Goal: Task Accomplishment & Management: Use online tool/utility

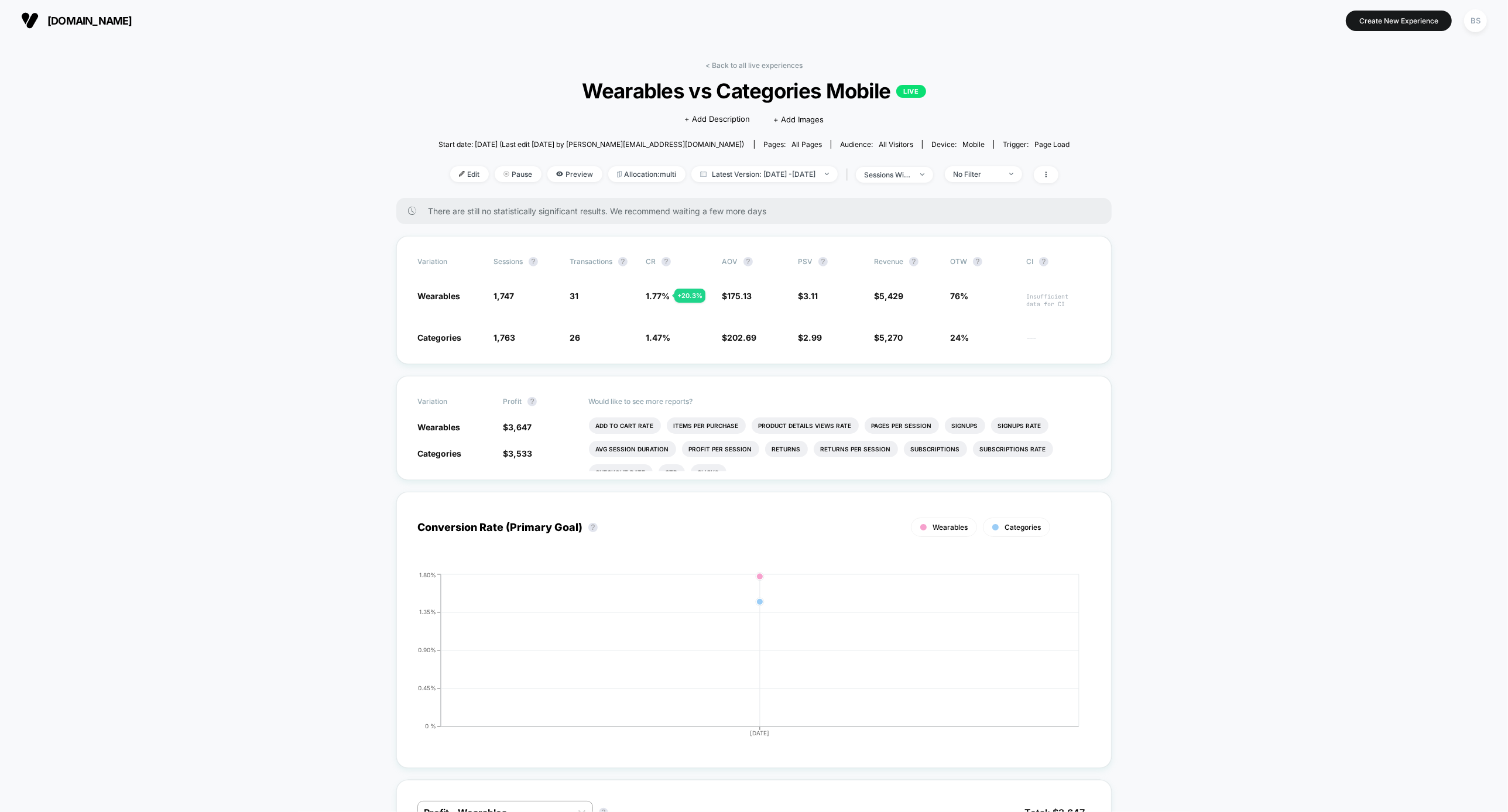
click at [741, 65] on link "< Back to all live experiences" at bounding box center [754, 65] width 97 height 9
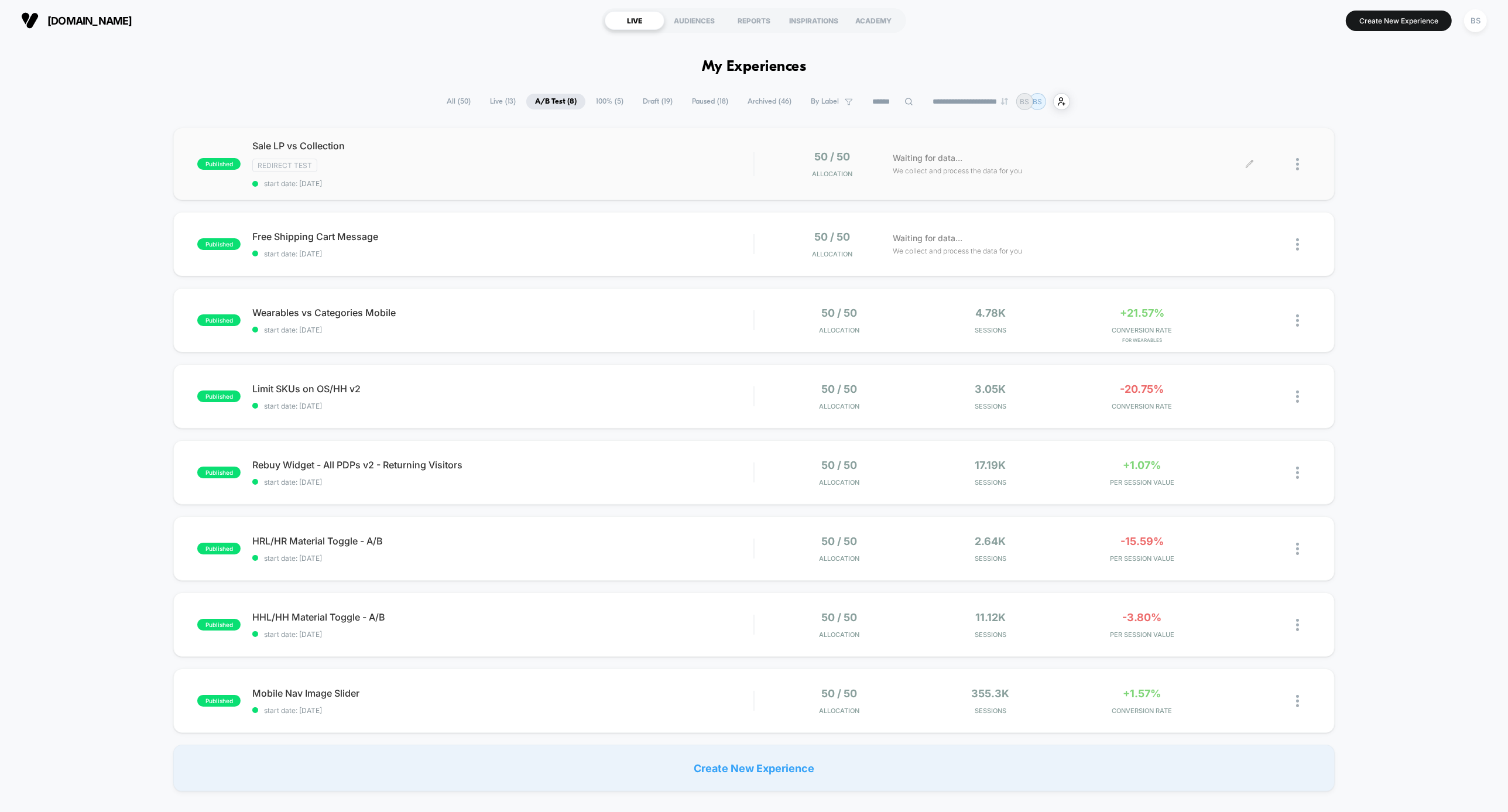
click at [1300, 167] on div at bounding box center [1304, 164] width 15 height 28
click at [1271, 174] on div "Preview Link" at bounding box center [1238, 176] width 105 height 26
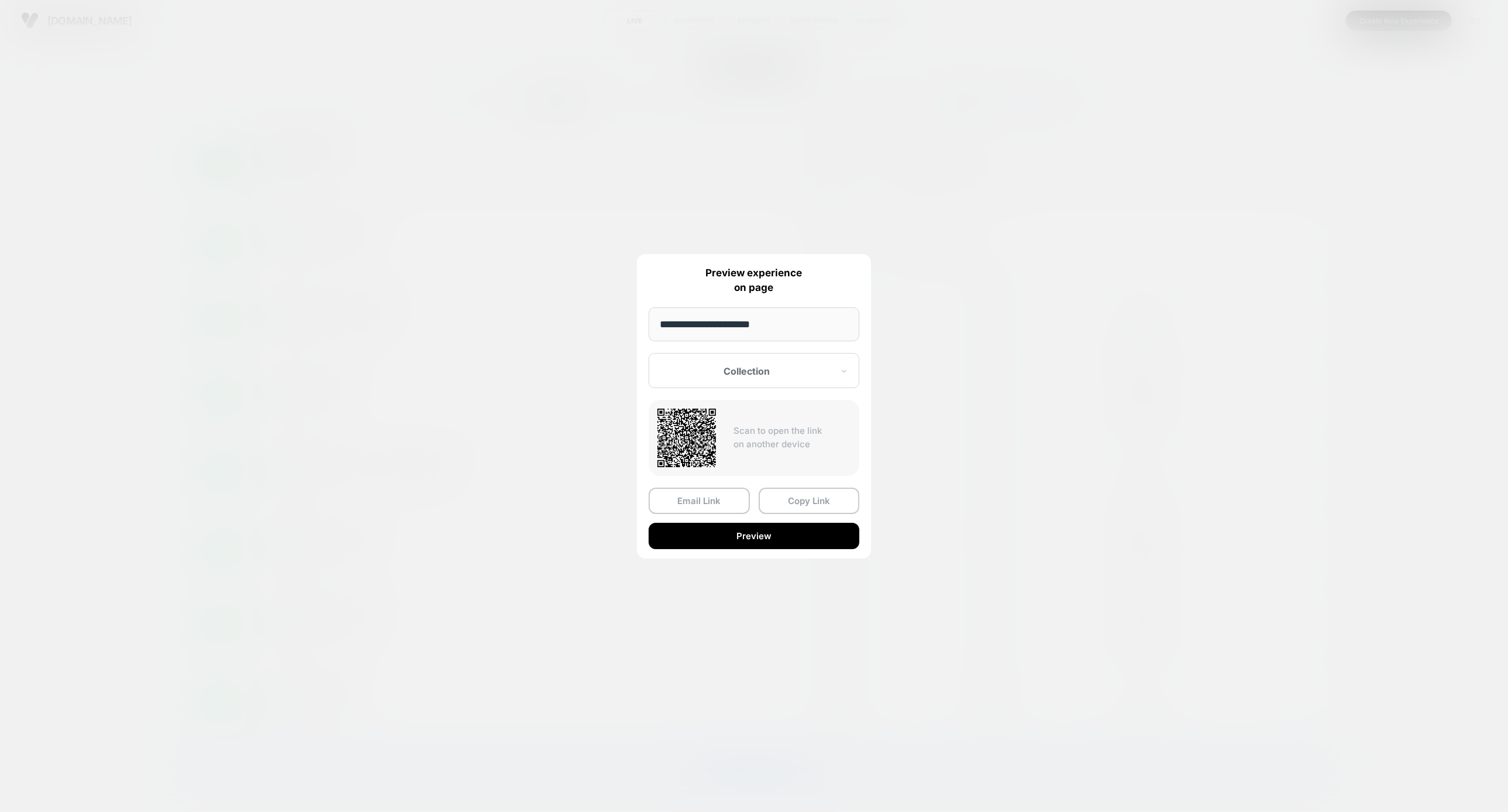
click at [801, 363] on div "Collection" at bounding box center [754, 370] width 211 height 35
click at [755, 425] on div "Control" at bounding box center [754, 433] width 199 height 21
click at [805, 495] on button "Copy Link" at bounding box center [809, 501] width 101 height 26
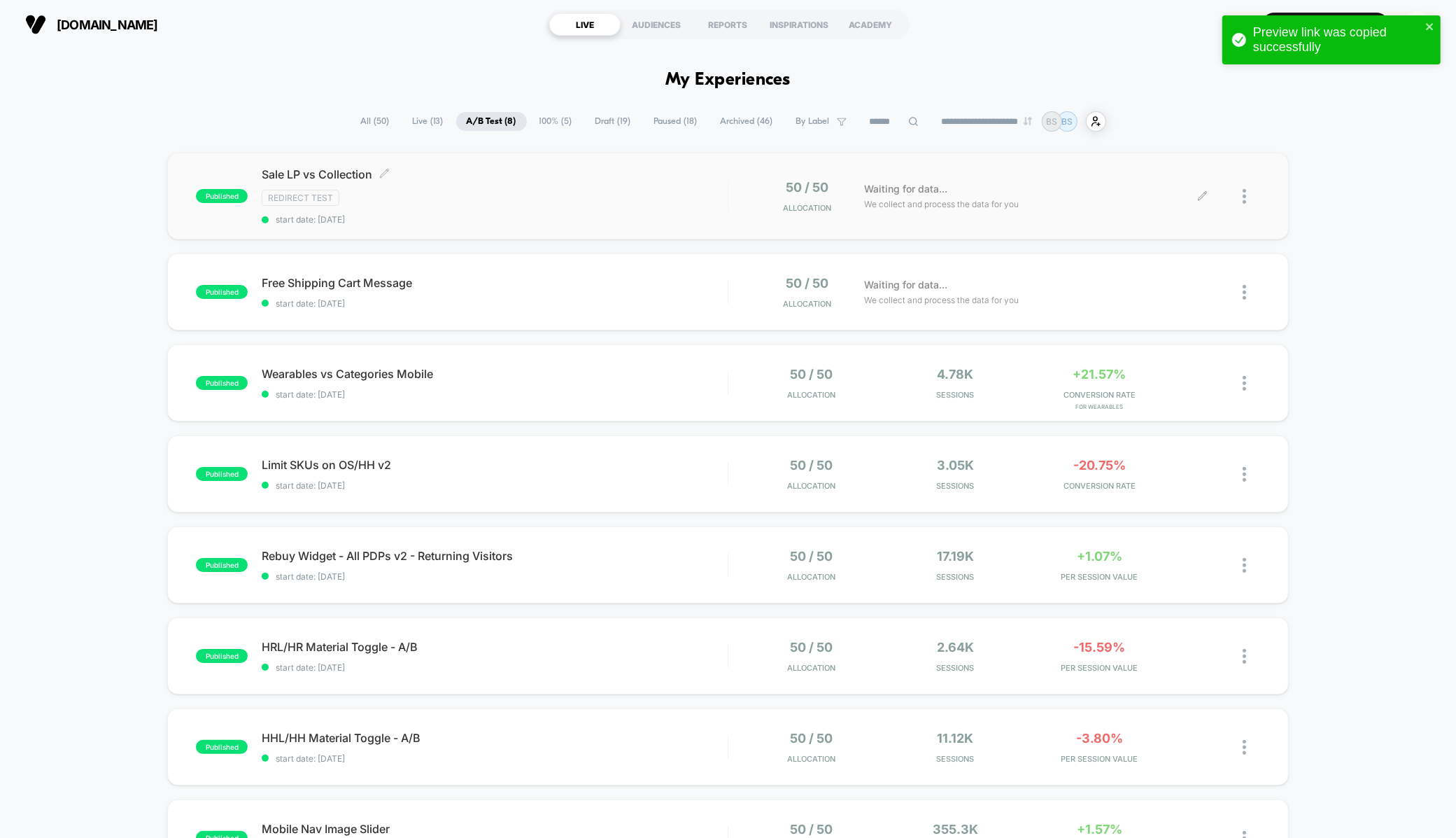
scroll to position [46, 0]
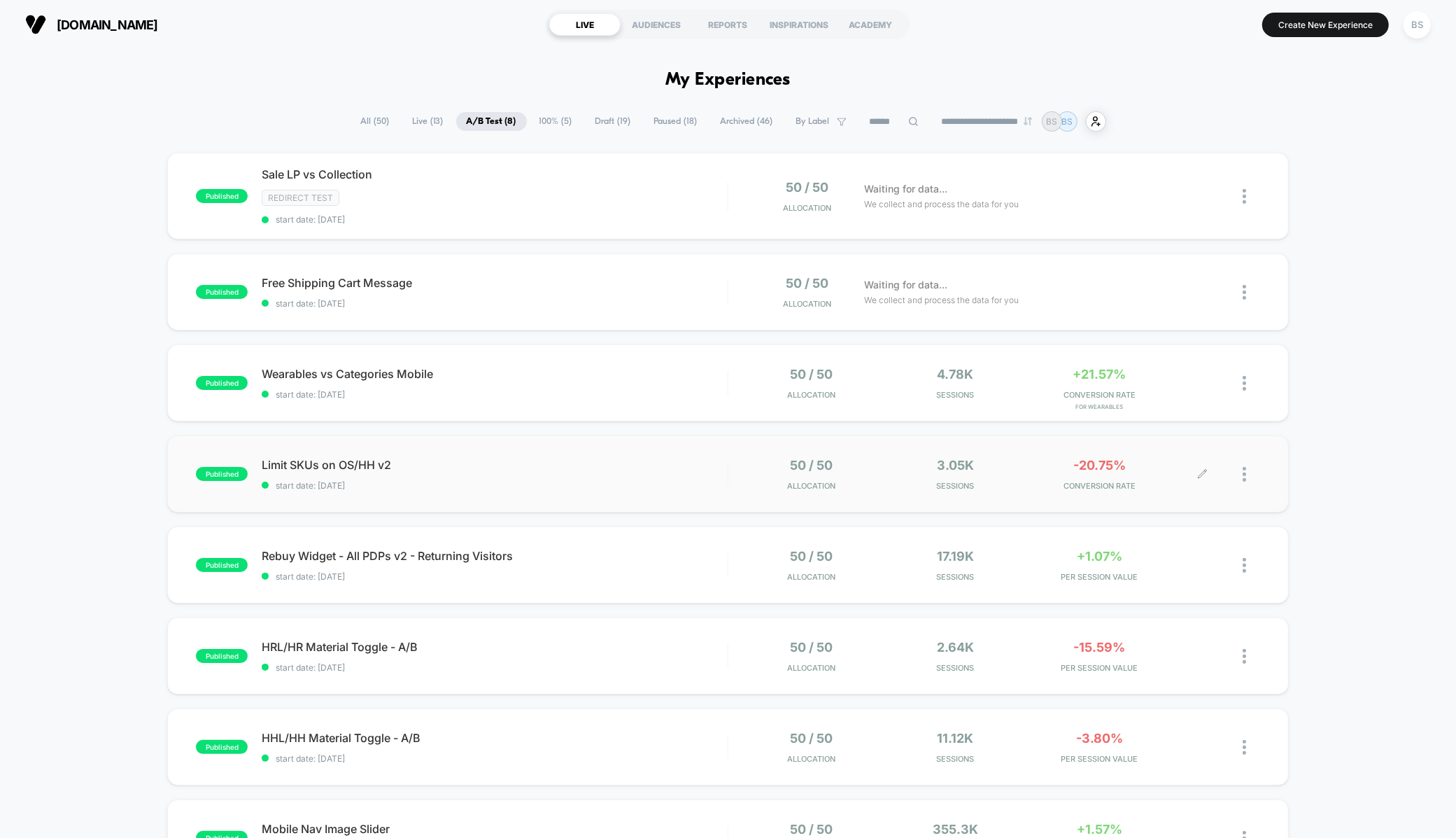
click at [732, 461] on div "50 / 50 Allocation 3.05k Sessions -20.75% CONVERSION RATE" at bounding box center [994, 474] width 531 height 33
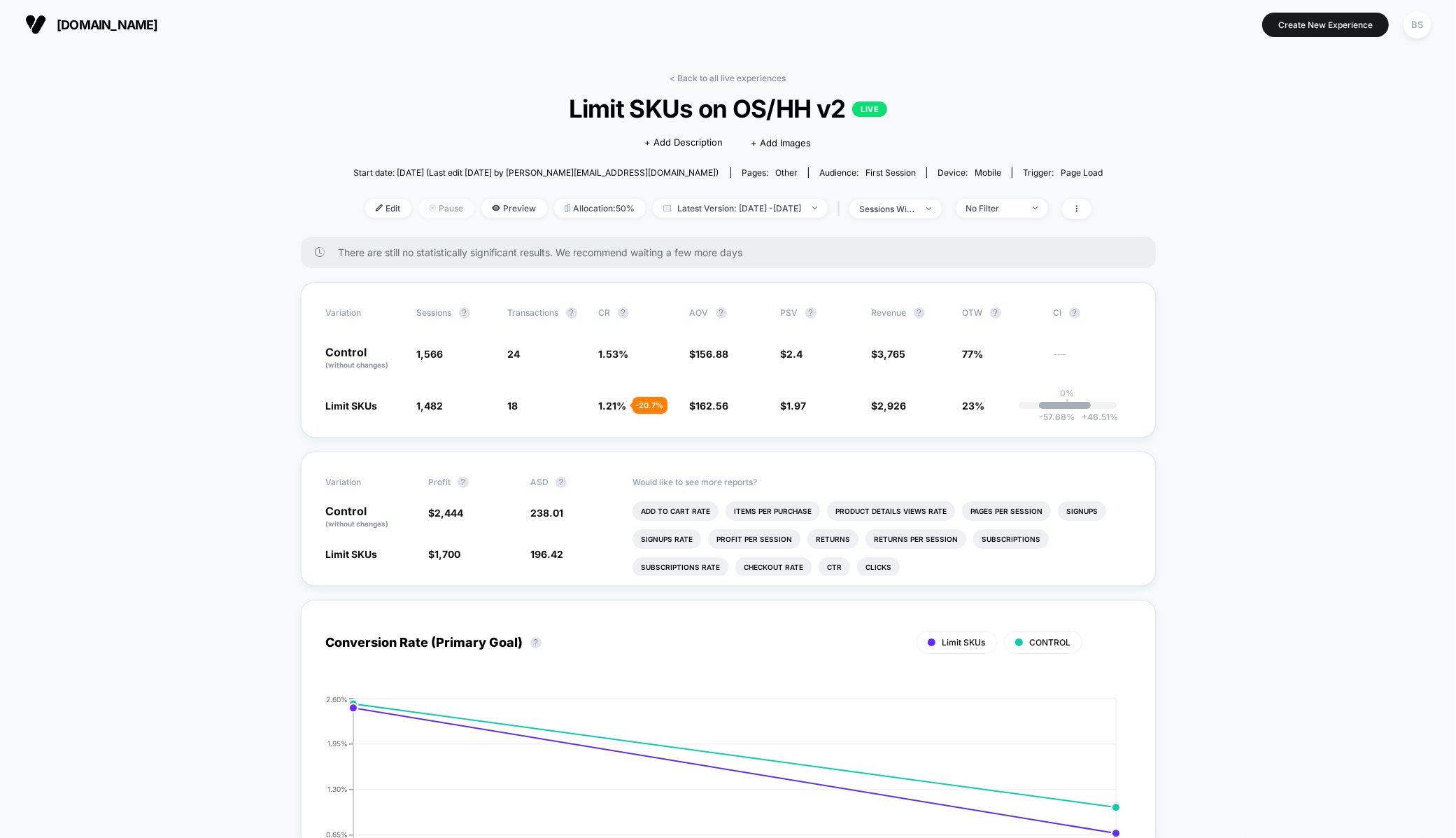
click at [420, 216] on span "Pause" at bounding box center [446, 208] width 56 height 19
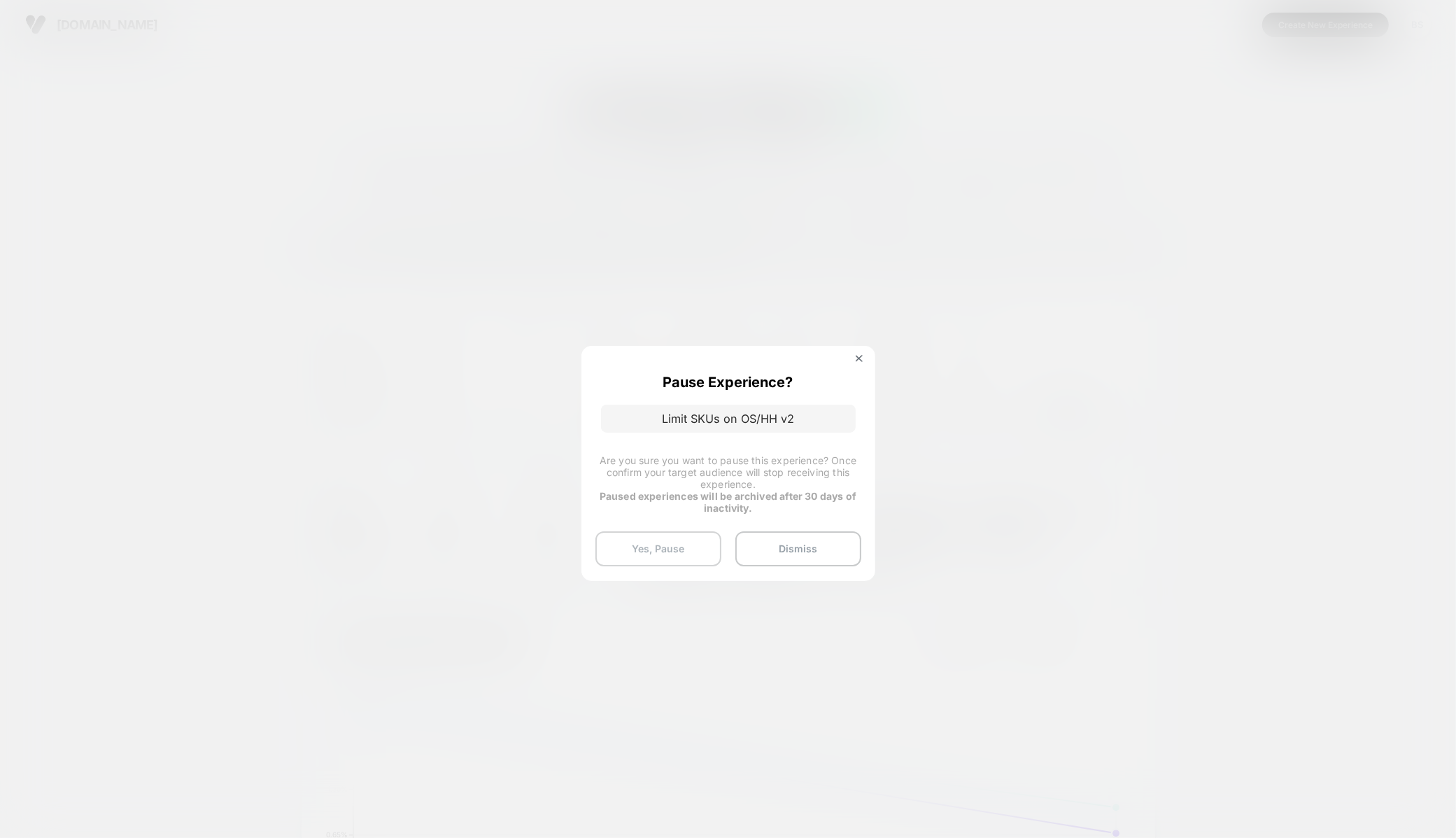
click at [629, 563] on button "Yes, Pause" at bounding box center [658, 549] width 126 height 35
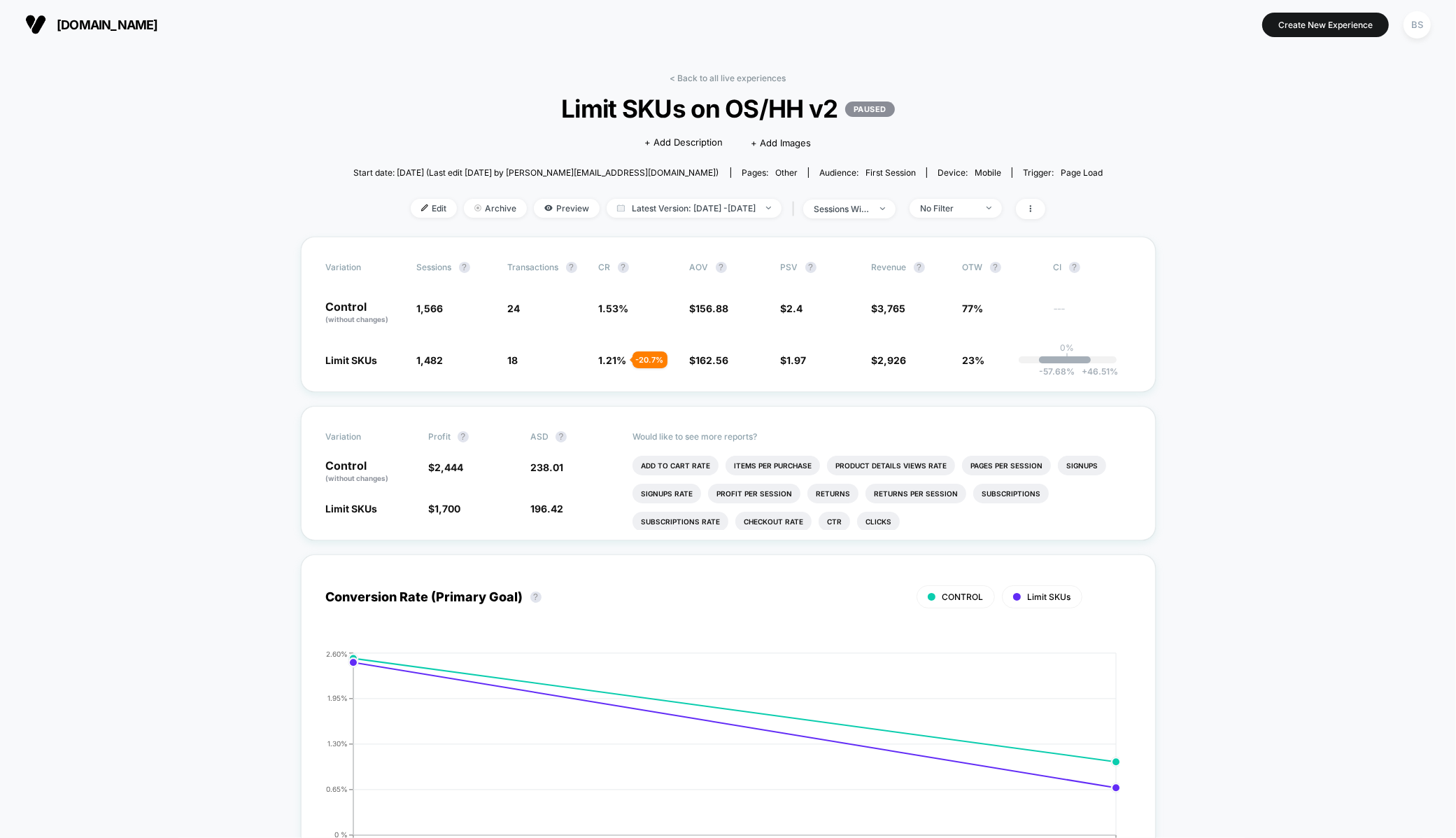
click at [691, 87] on div "< Back to all live experiences Limit SKUs on OS/HH v2 PAUSED Click to edit expe…" at bounding box center [729, 154] width 751 height 164
click at [691, 76] on link "< Back to all live experiences" at bounding box center [728, 77] width 116 height 11
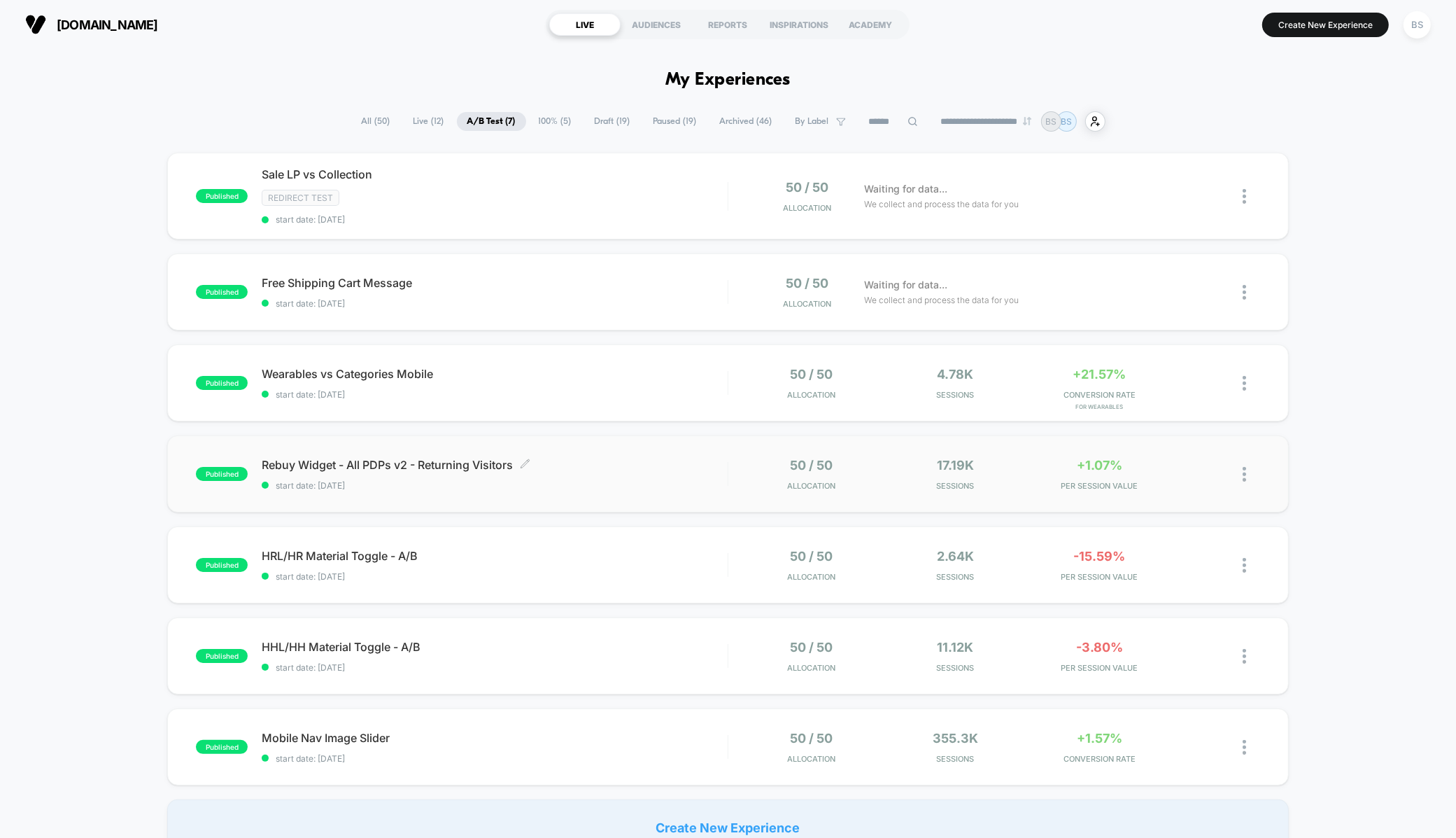
scroll to position [18, 0]
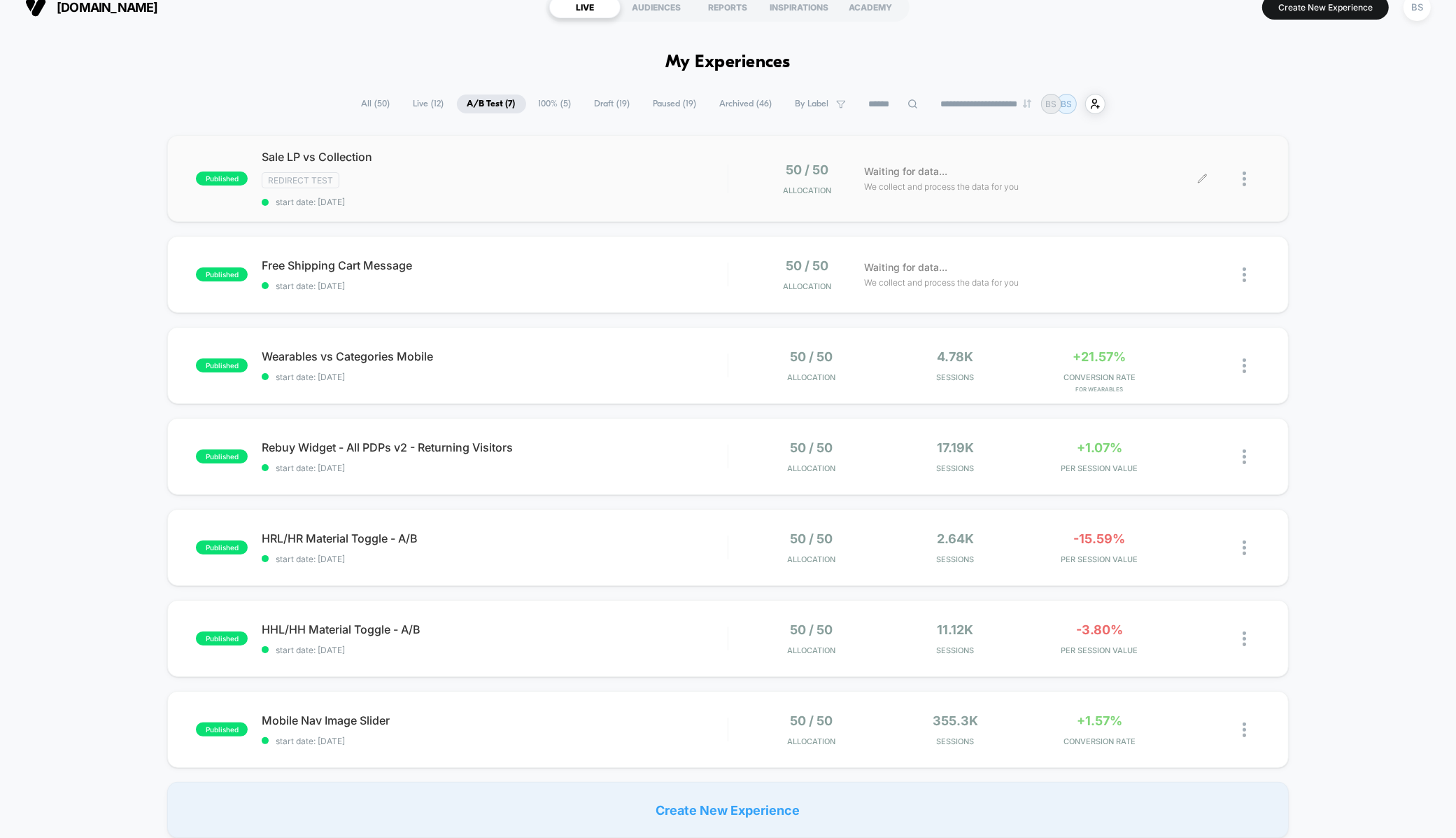
click at [1253, 182] on div at bounding box center [1251, 179] width 18 height 33
click at [1186, 199] on div "Preview Link" at bounding box center [1172, 193] width 126 height 32
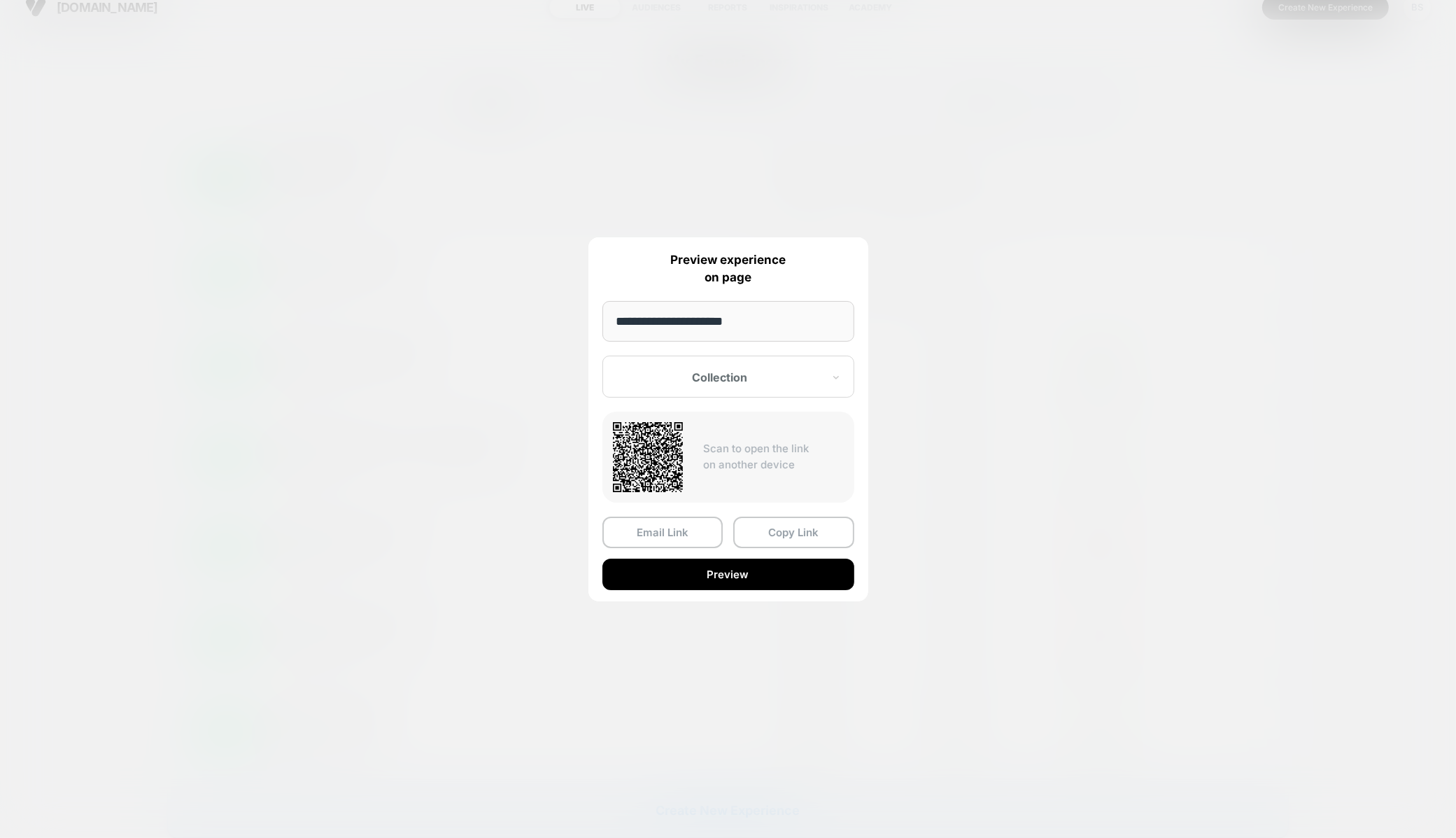
click at [766, 323] on input "**********" at bounding box center [729, 321] width 252 height 41
click at [770, 361] on div "Collection" at bounding box center [729, 377] width 252 height 42
click at [731, 438] on div "Control" at bounding box center [729, 451] width 238 height 25
click at [765, 532] on button "Copy Link" at bounding box center [794, 532] width 121 height 32
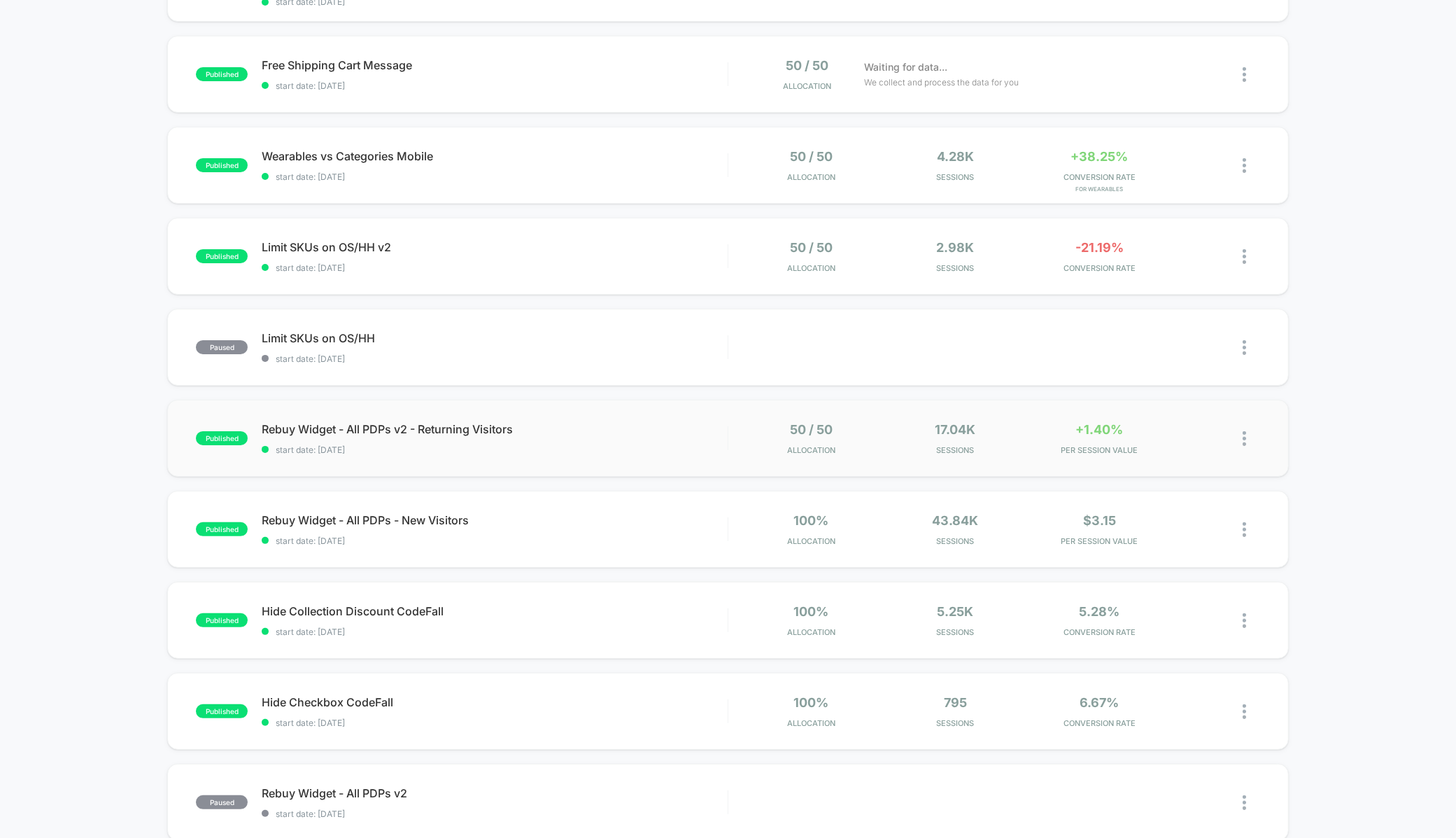
scroll to position [222, 0]
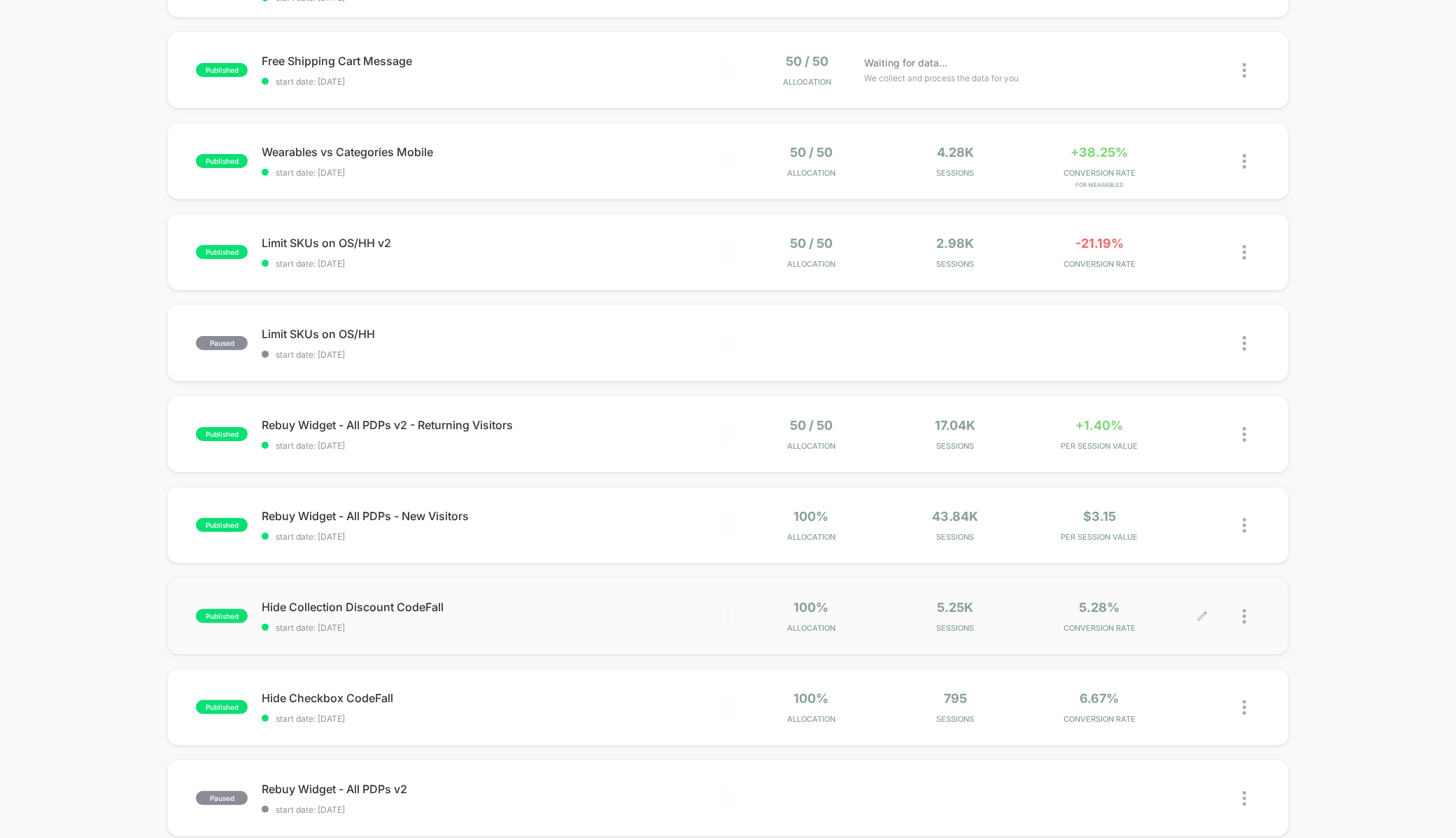
click at [1241, 610] on div at bounding box center [1232, 616] width 58 height 33
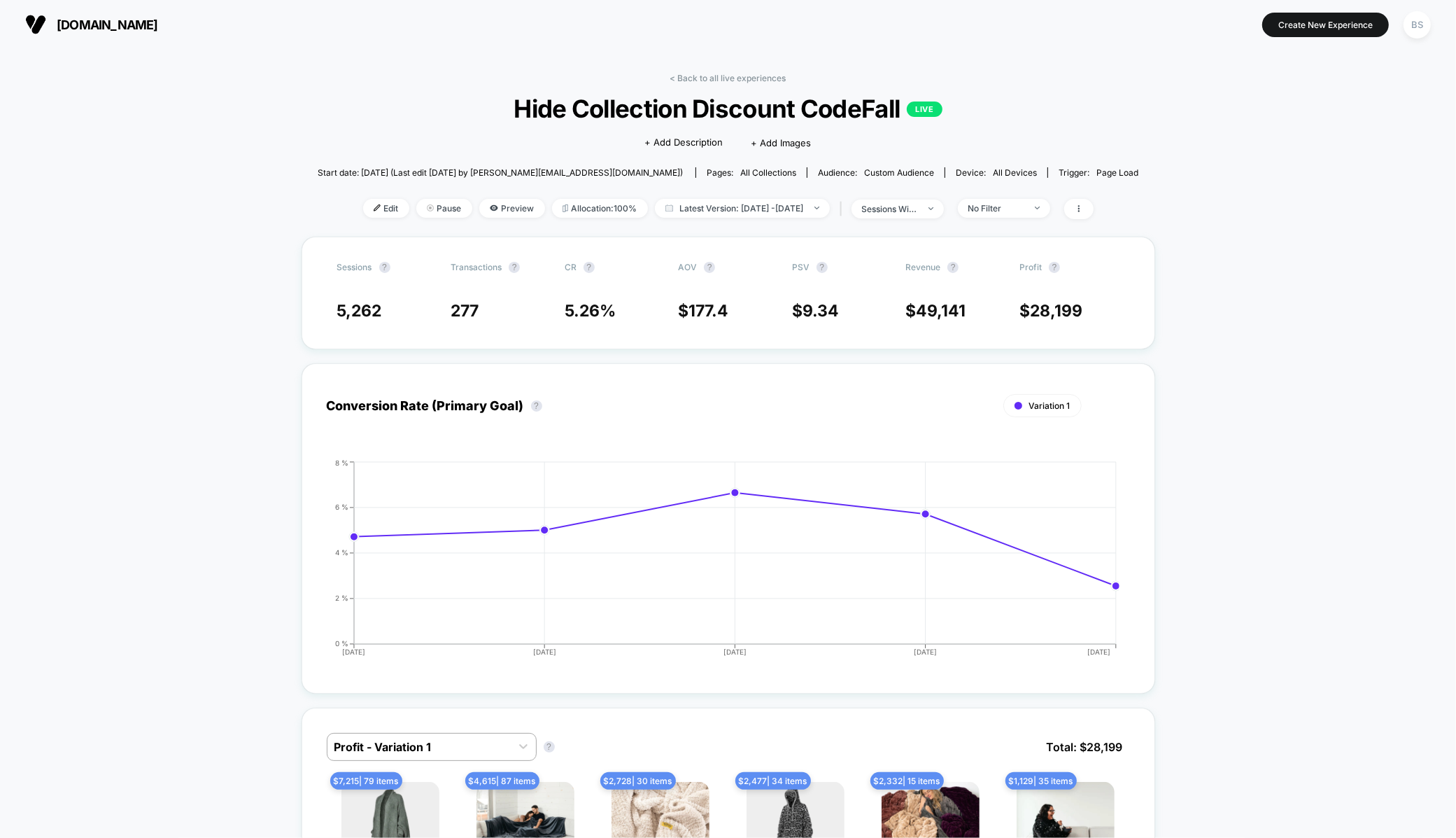
click at [715, 88] on div "< Back to all live experiences Hide Collection Discount CodeFall LIVE Click to …" at bounding box center [728, 154] width 821 height 164
click at [715, 82] on link "< Back to all live experiences" at bounding box center [728, 77] width 116 height 11
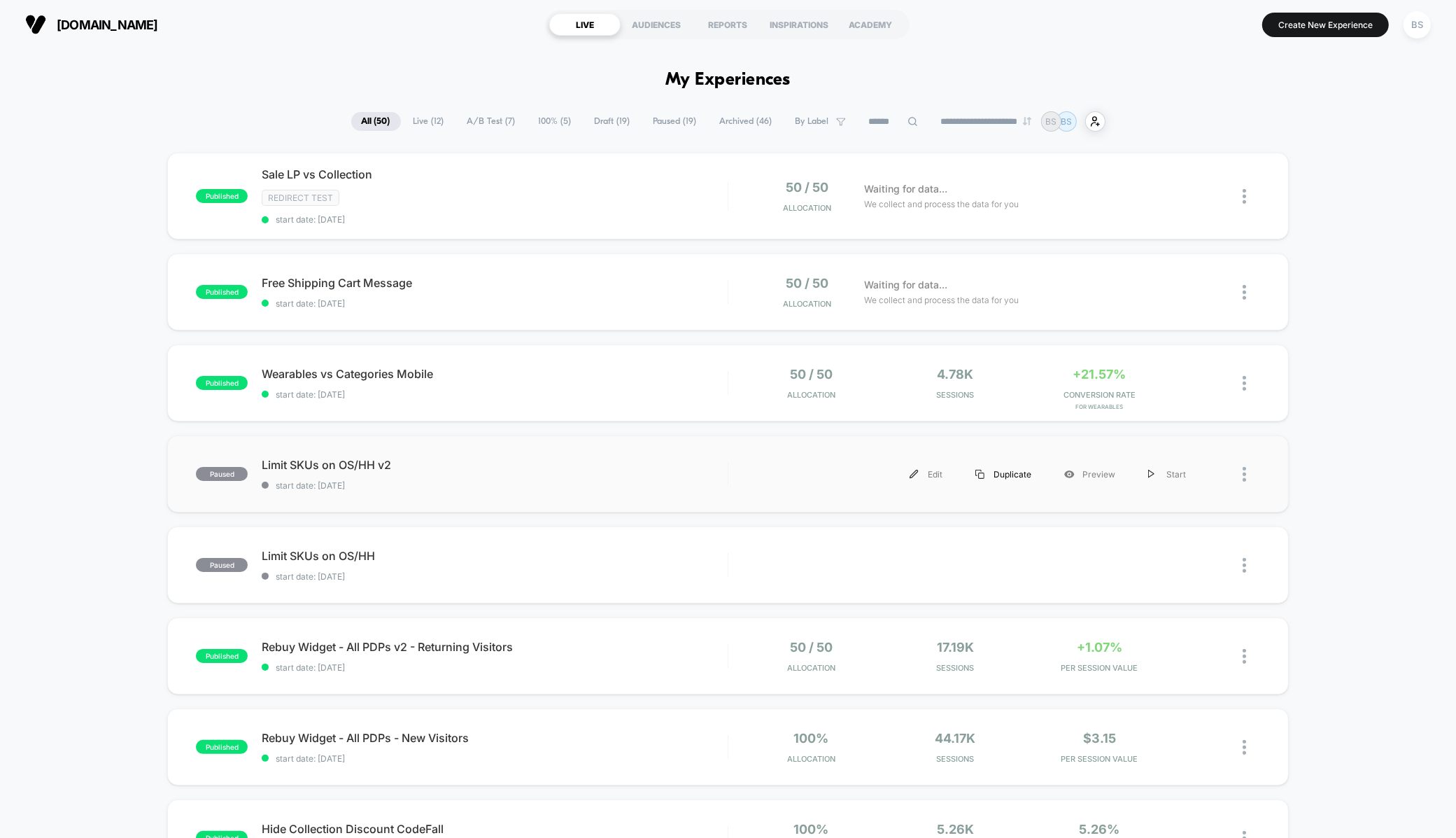
scroll to position [573, 0]
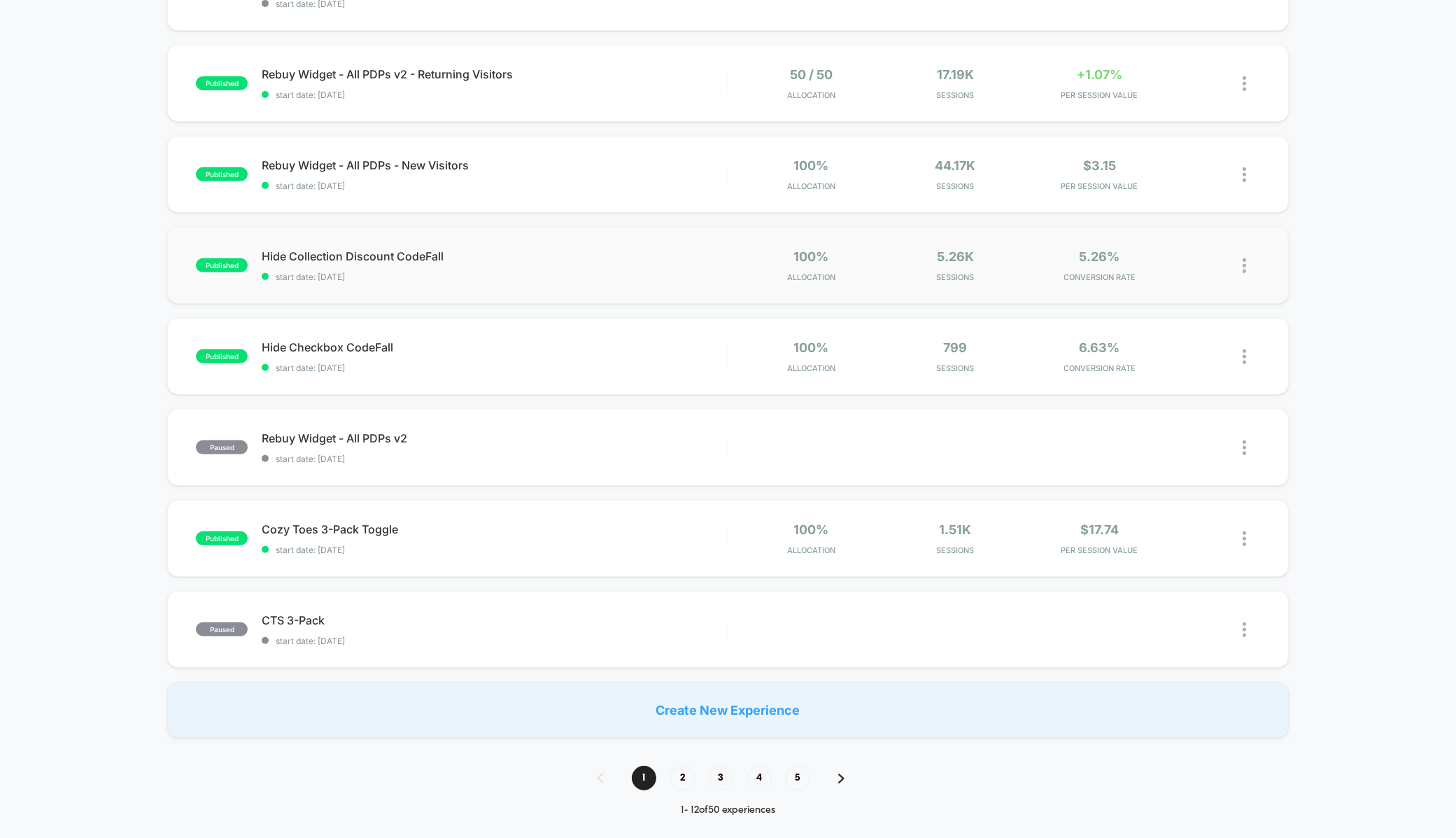
click at [1245, 265] on img at bounding box center [1244, 265] width 4 height 15
click at [1178, 276] on div "Preview Link" at bounding box center [1172, 279] width 126 height 32
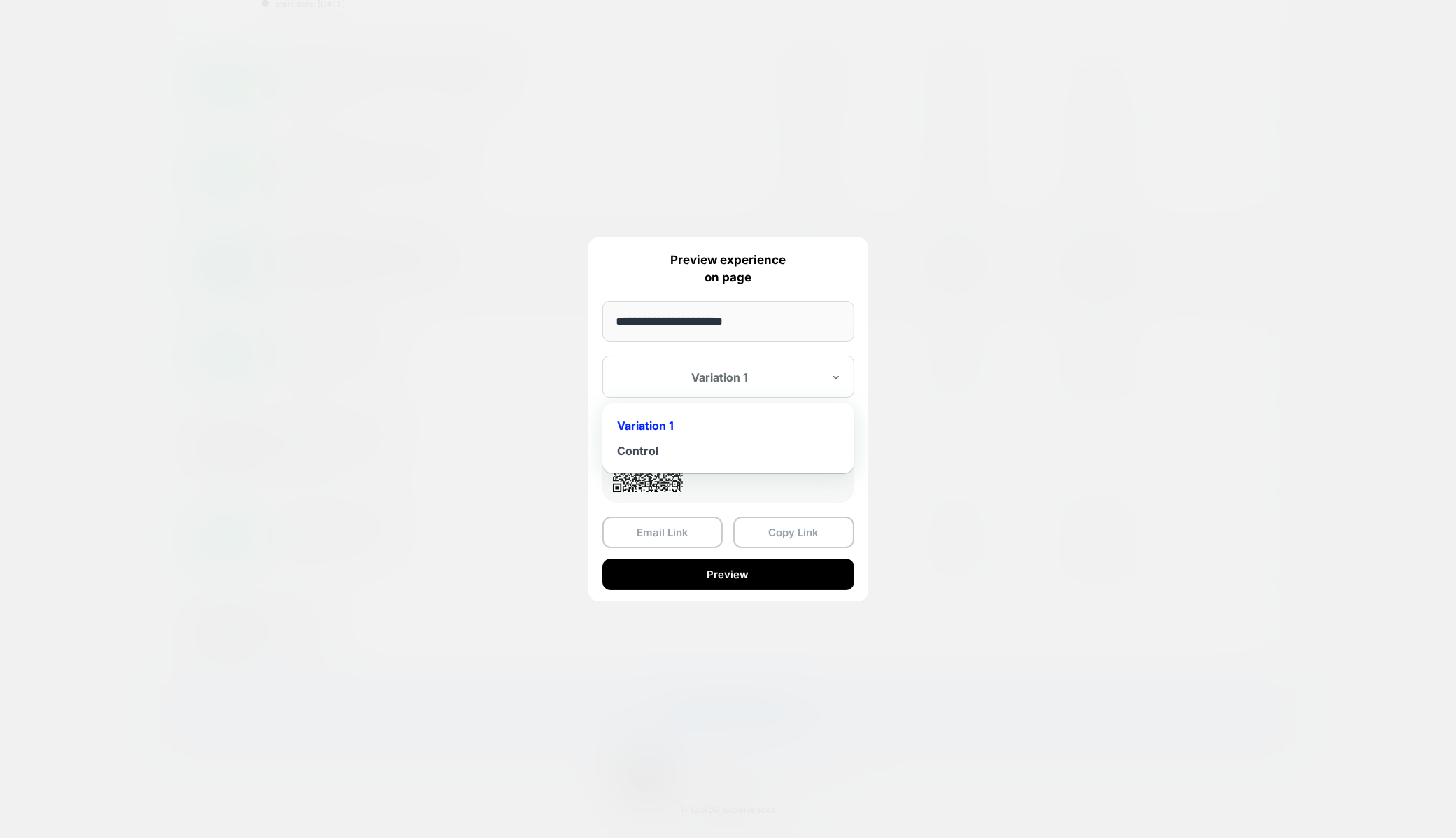
click at [786, 384] on div "Variation 1" at bounding box center [729, 377] width 252 height 42
drag, startPoint x: 705, startPoint y: 427, endPoint x: 704, endPoint y: 455, distance: 28.0
click at [704, 455] on div "Variation 1 Control" at bounding box center [729, 438] width 238 height 56
click at [704, 455] on div "Control" at bounding box center [729, 451] width 238 height 25
click at [767, 522] on button "Copy Link" at bounding box center [794, 532] width 121 height 32
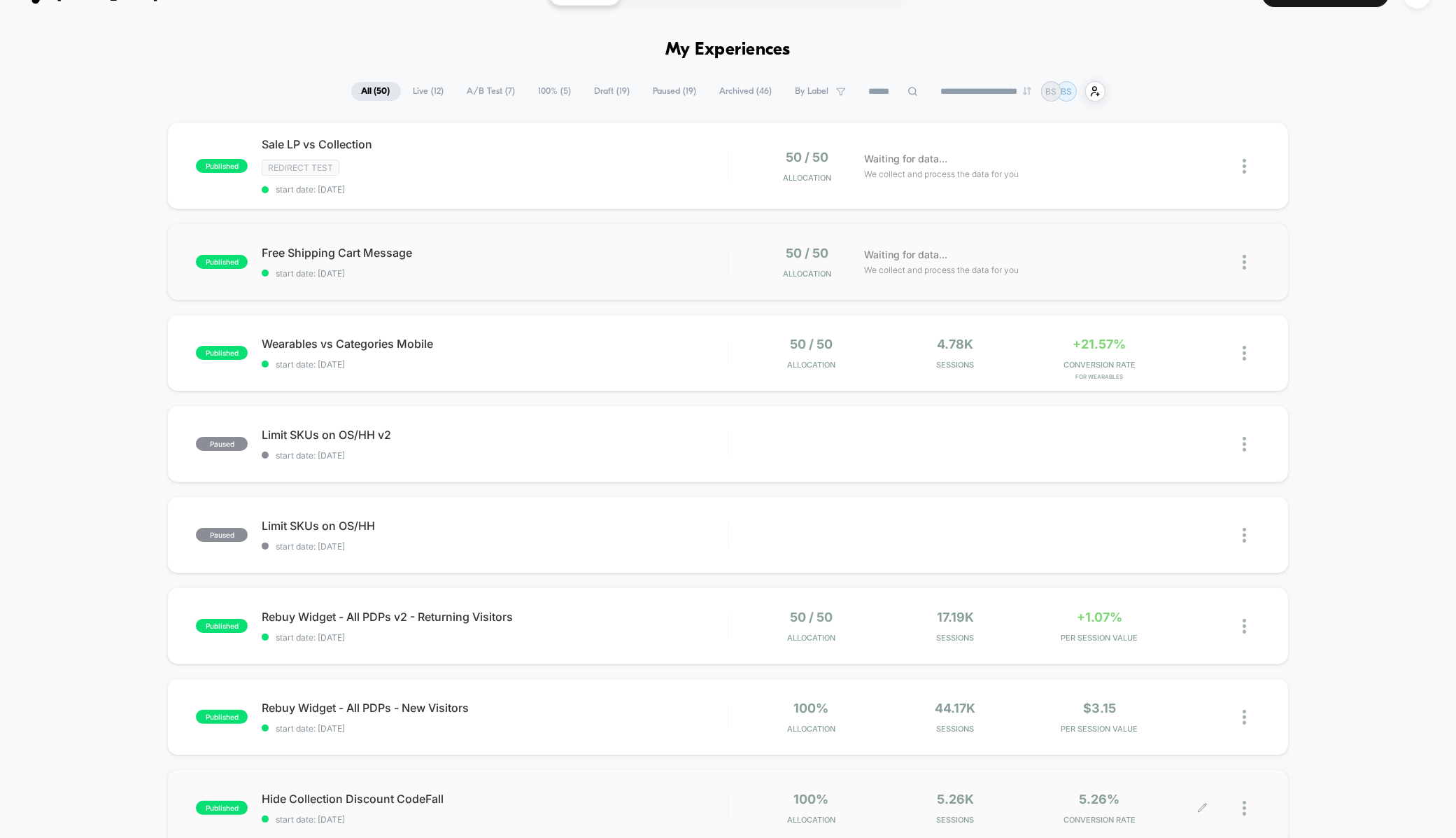
scroll to position [0, 0]
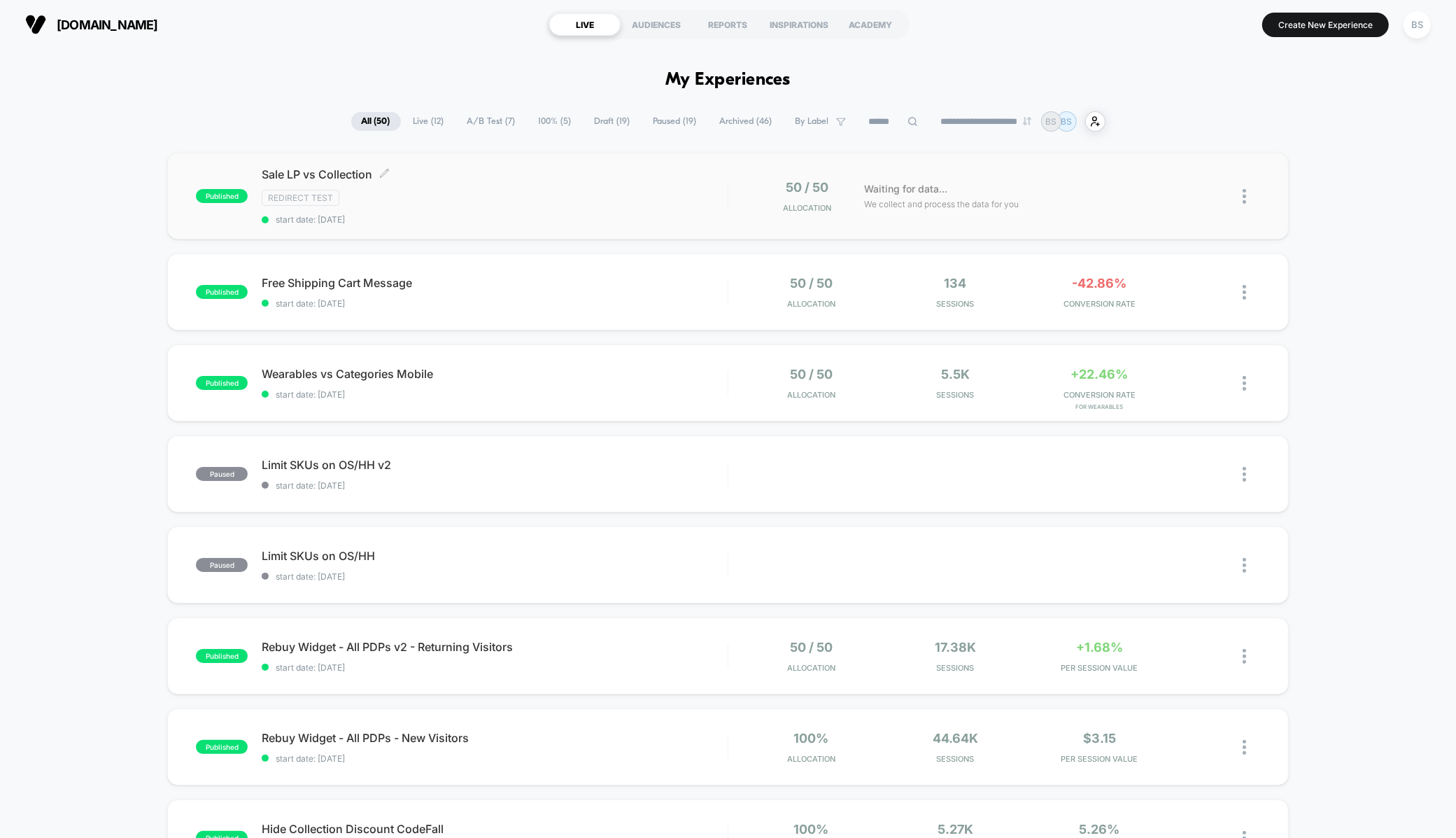
scroll to position [237, 0]
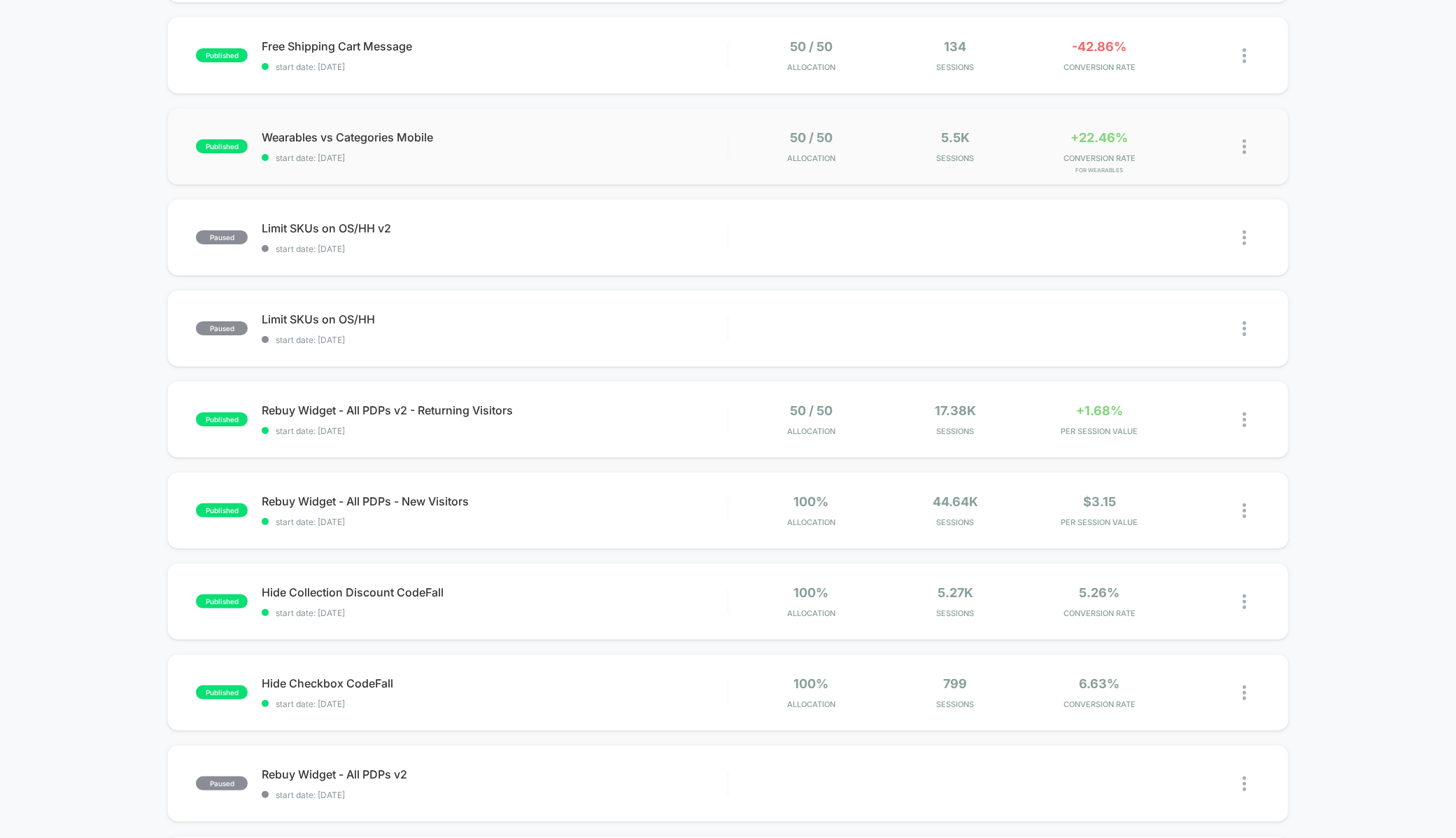
click at [601, 163] on div "published Wearables vs Categories Mobile start date: 9/23/2025 50 / 50 Allocati…" at bounding box center [728, 146] width 1121 height 77
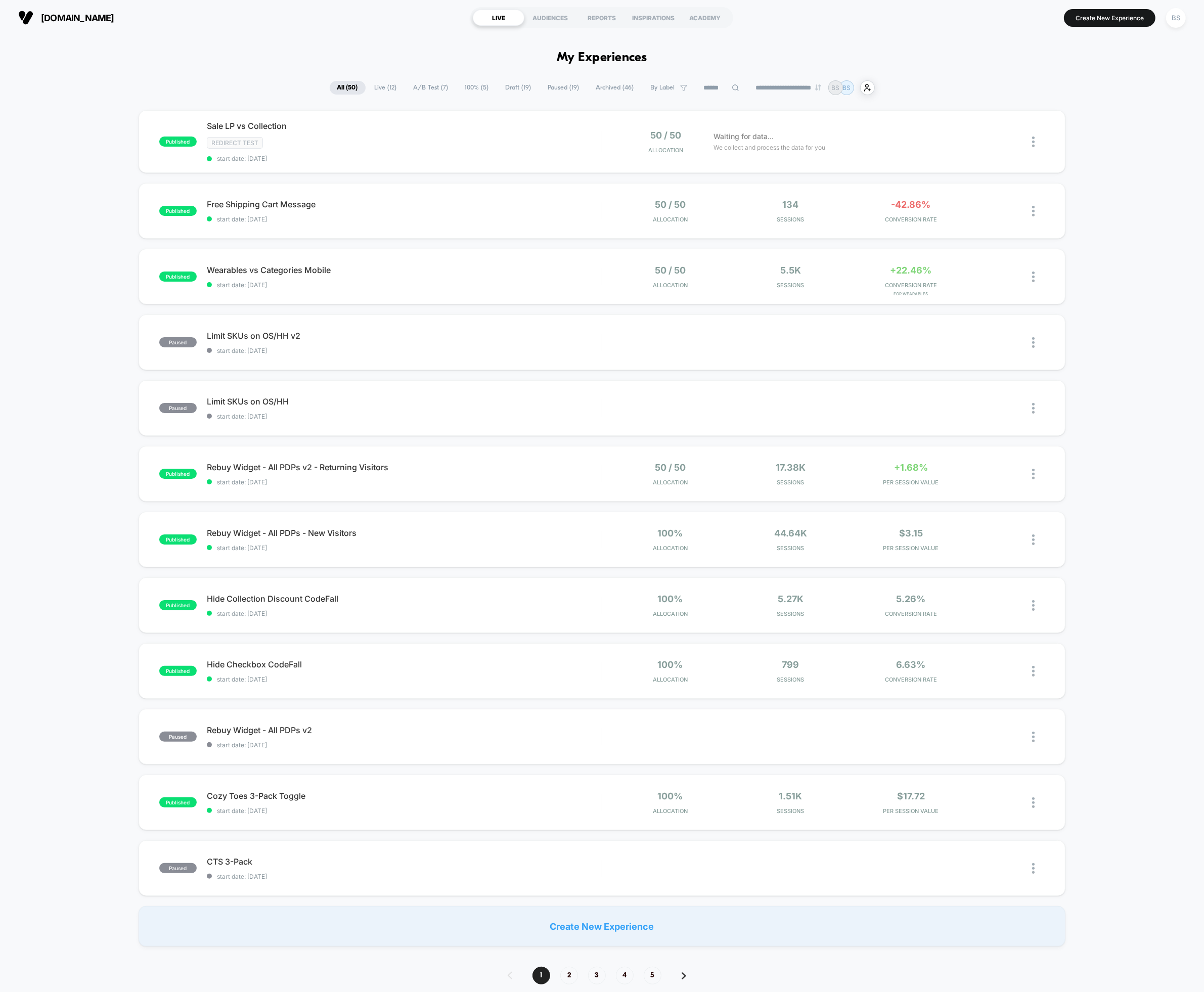
click at [380, 99] on div "**********" at bounding box center [602, 958] width 1204 height 1757
click at [382, 92] on span "Live ( 12 )" at bounding box center [386, 87] width 38 height 14
